Goal: Use online tool/utility

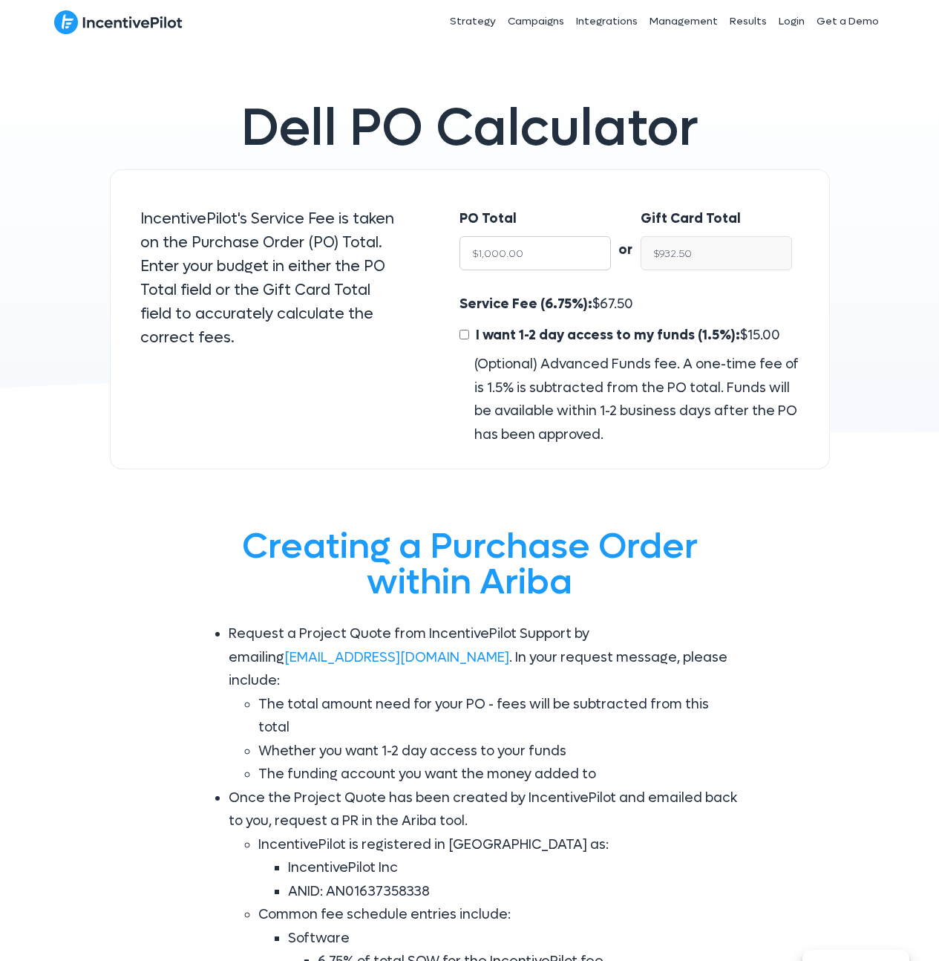
click at [543, 256] on input "$1,000.00" at bounding box center [534, 253] width 151 height 34
type input "$13"
type input "$12.12"
type input "$130"
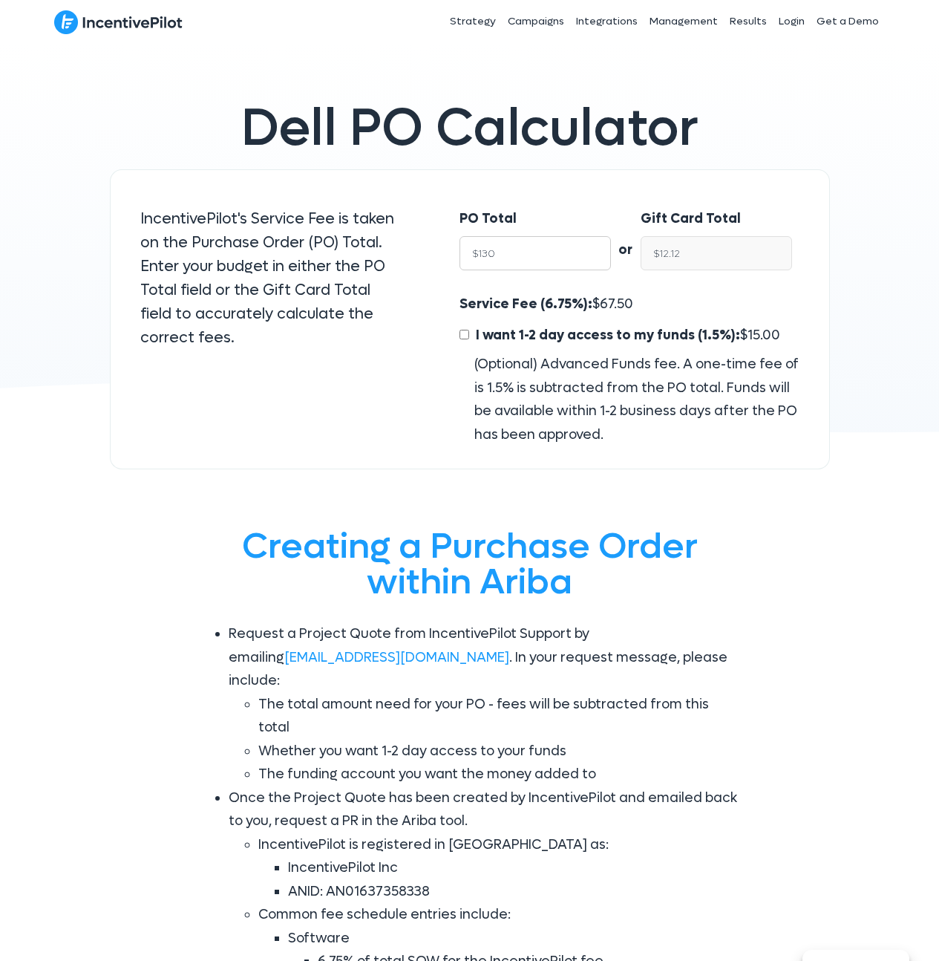
type input "$121.22"
type input "$1300"
type input "$1,212.25"
type input "$13000"
type input "$12,122.50"
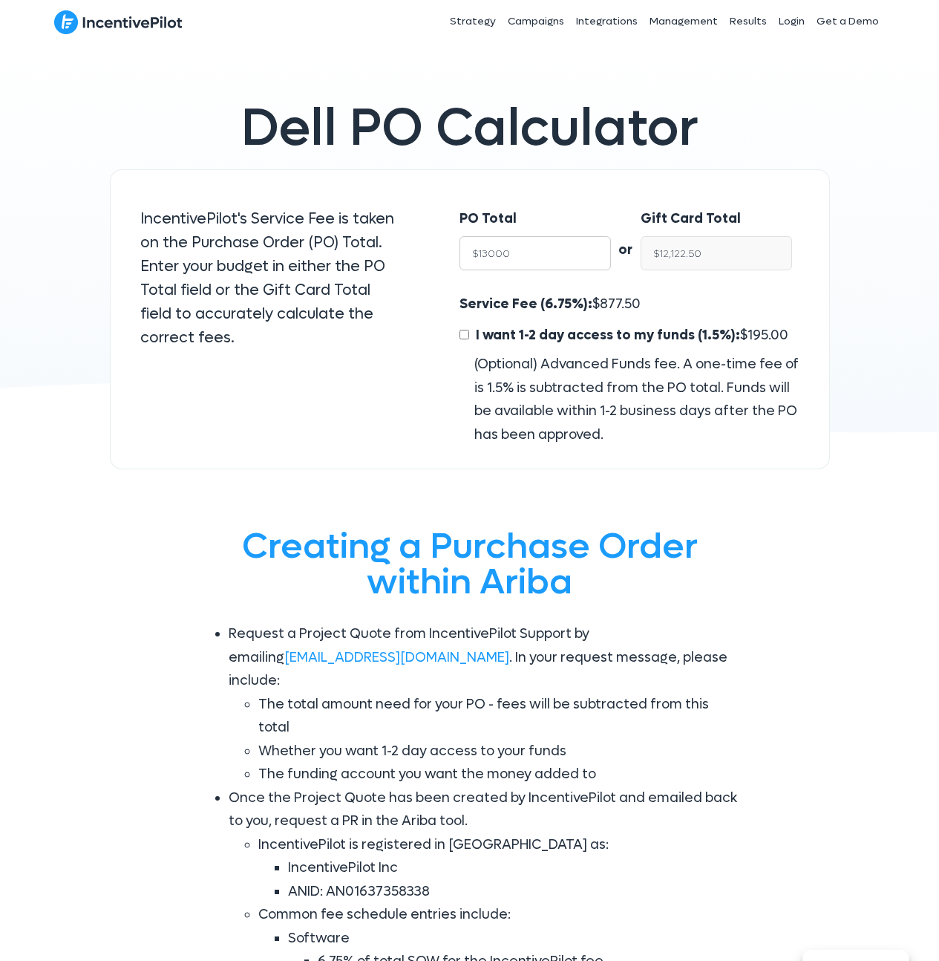
type input "$13000"
click at [462, 334] on input "I want 1-2 day access to my funds (1.5%): $ 195.00" at bounding box center [464, 335] width 10 height 10
checkbox input "true"
type input "$11,927.50"
click at [705, 252] on input "$11,927.50" at bounding box center [716, 253] width 151 height 34
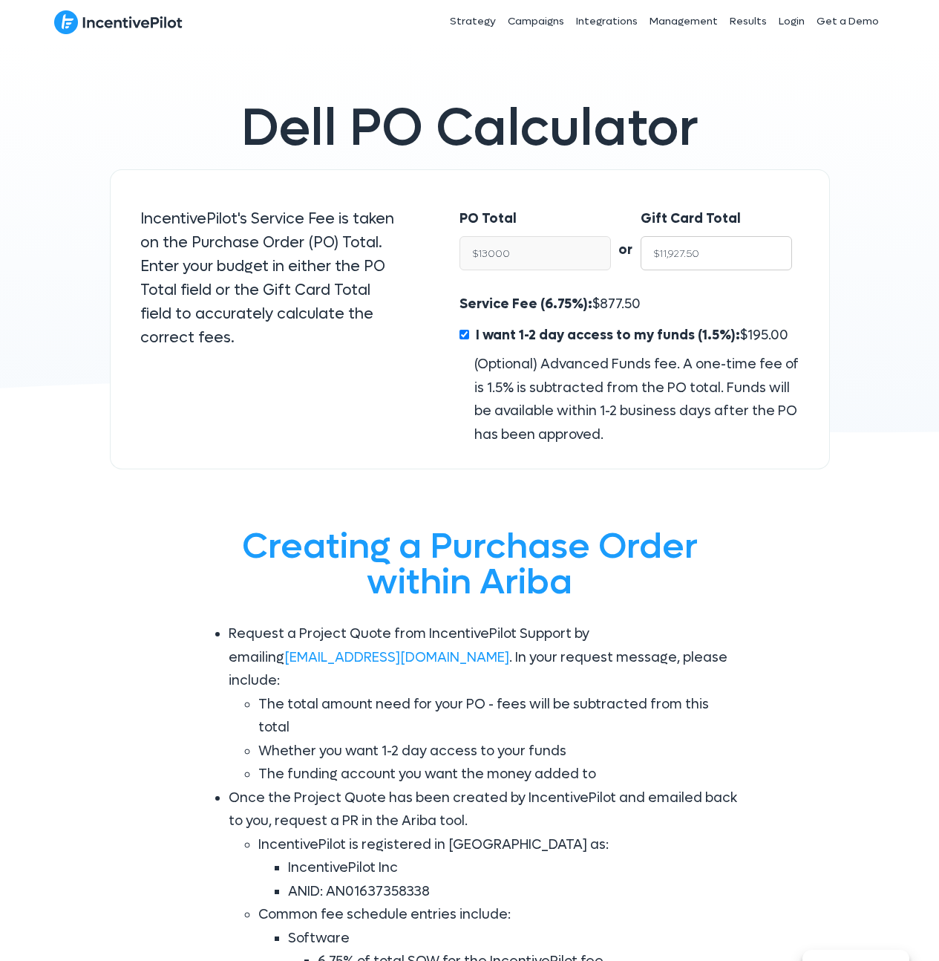
click at [705, 252] on input "$11,927.50" at bounding box center [716, 253] width 151 height 34
type input "$13,000.00"
click at [603, 311] on span "877.50" at bounding box center [620, 303] width 41 height 17
click at [523, 243] on input "$13,000.00" at bounding box center [534, 253] width 151 height 34
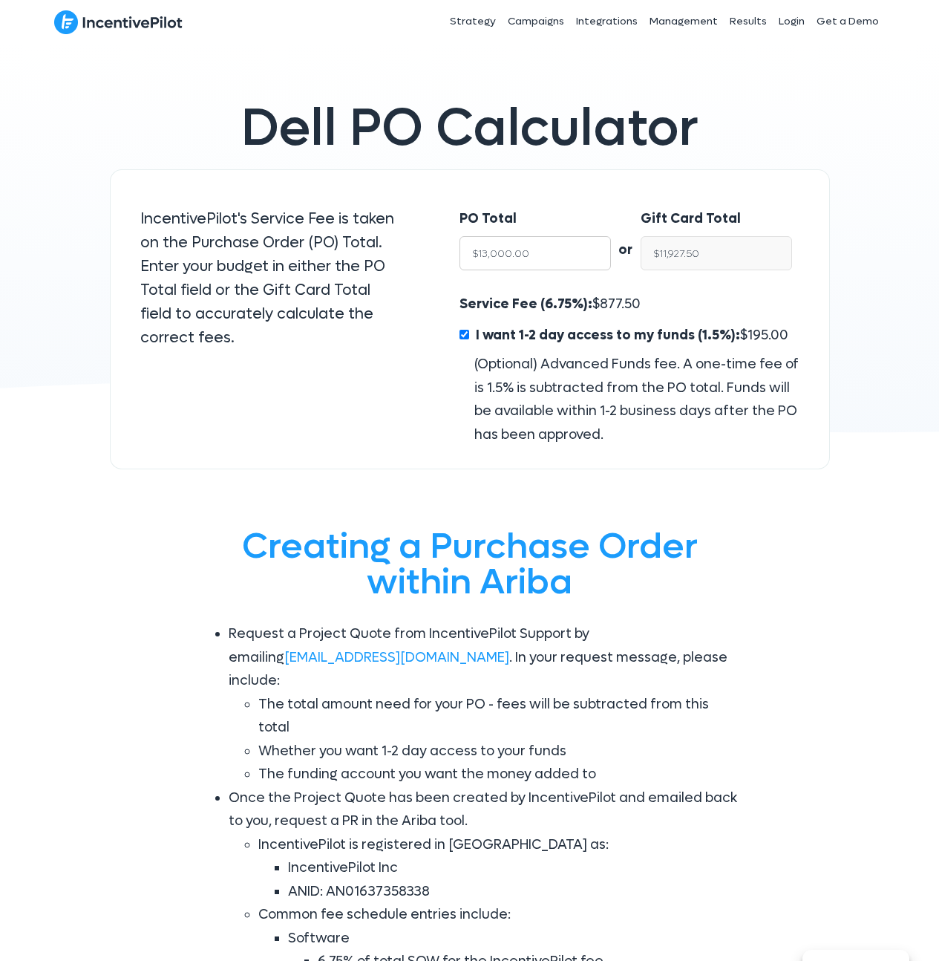
click at [523, 243] on input "$13,000.00" at bounding box center [534, 253] width 151 height 34
click at [527, 258] on input "$13,000.00" at bounding box center [534, 253] width 151 height 34
click at [747, 328] on span "195.00" at bounding box center [767, 335] width 41 height 17
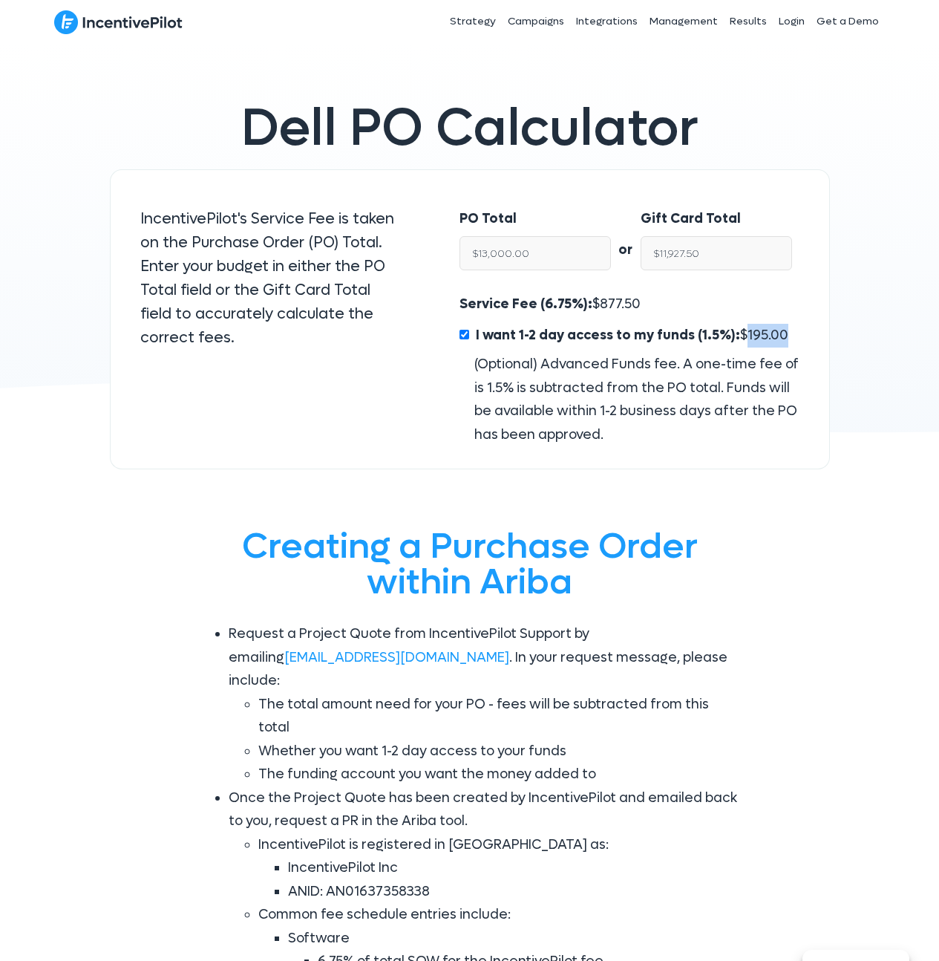
copy span "195.00"
click at [519, 264] on input "$13,000.00" at bounding box center [534, 253] width 151 height 34
click at [494, 249] on input "$13,000.00" at bounding box center [534, 253] width 151 height 34
